Goal: Task Accomplishment & Management: Use online tool/utility

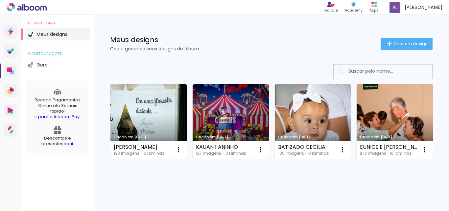
click at [142, 118] on link "Criado em [DATE]" at bounding box center [148, 121] width 76 height 74
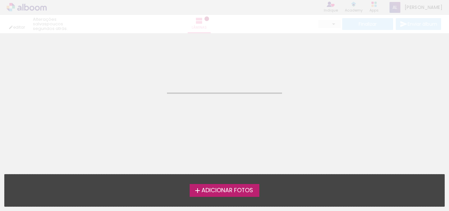
click at [142, 118] on neon-animated-pages "Confirmar Cancelar" at bounding box center [224, 121] width 449 height 177
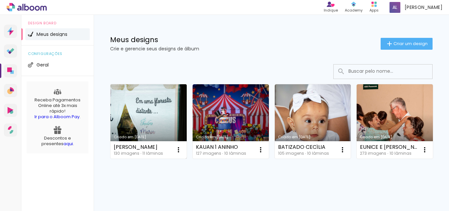
click at [162, 122] on link "Criado em [DATE]" at bounding box center [148, 121] width 76 height 74
click at [0, 0] on neon-animated-pages "Confirmar Cancelar" at bounding box center [0, 0] width 0 height 0
